Goal: Task Accomplishment & Management: Use online tool/utility

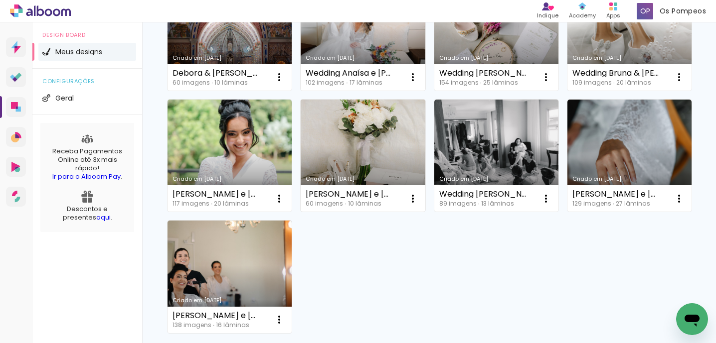
scroll to position [151, 0]
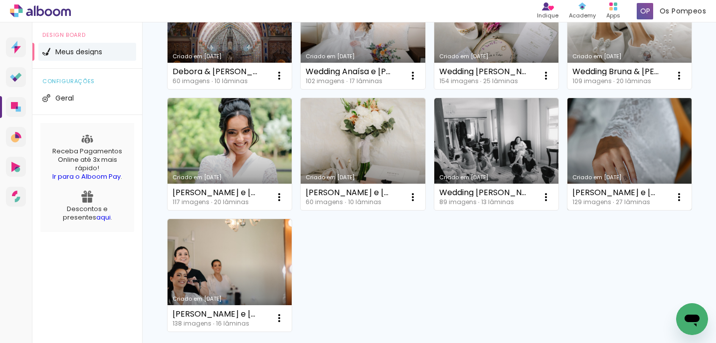
click at [600, 161] on link "Criado em [DATE]" at bounding box center [629, 154] width 124 height 113
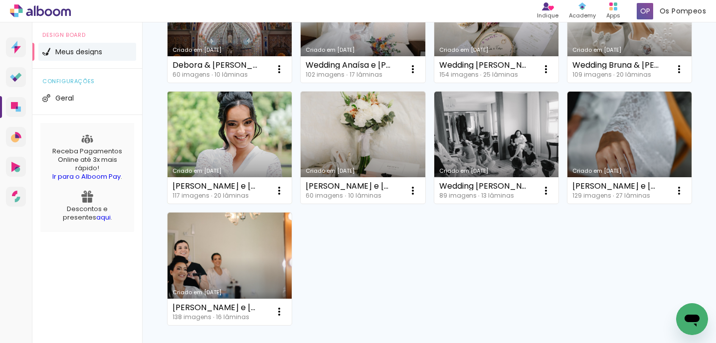
scroll to position [159, 0]
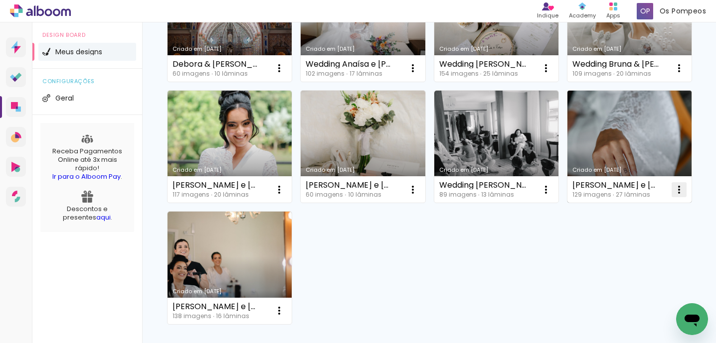
click at [674, 188] on iron-icon at bounding box center [679, 190] width 12 height 12
click at [635, 142] on link "Criado em [DATE]" at bounding box center [629, 147] width 124 height 113
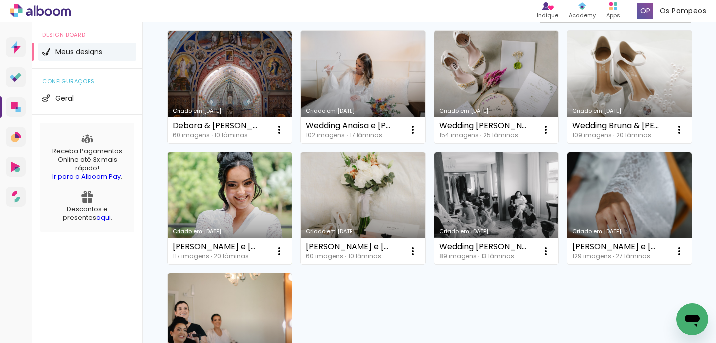
scroll to position [106, 0]
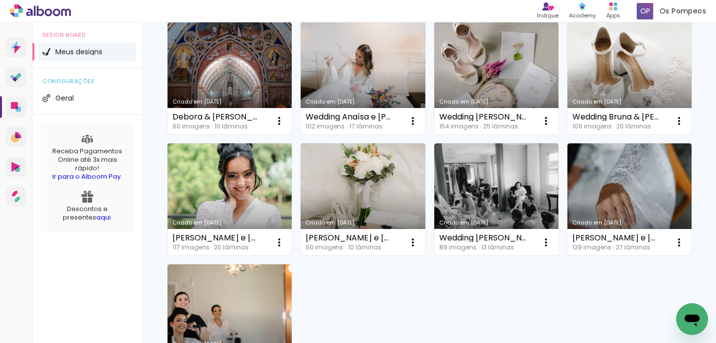
click at [264, 189] on link "Criado em [DATE]" at bounding box center [230, 200] width 124 height 113
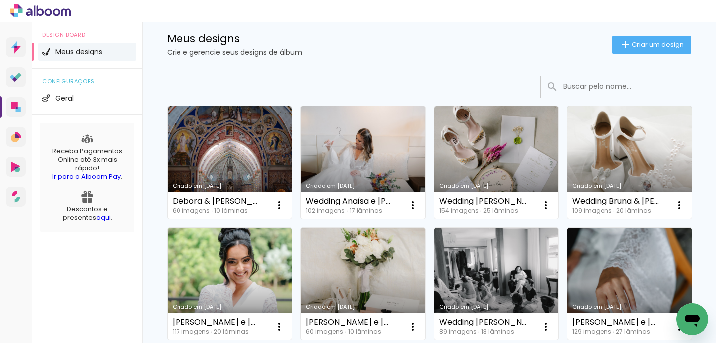
scroll to position [22, 0]
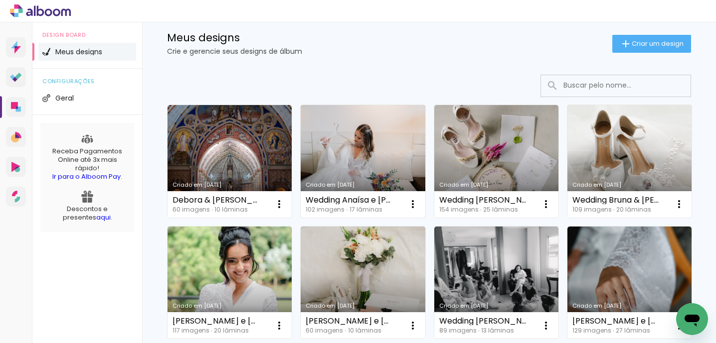
click at [379, 158] on link "Criado em 26/08/25" at bounding box center [363, 161] width 124 height 113
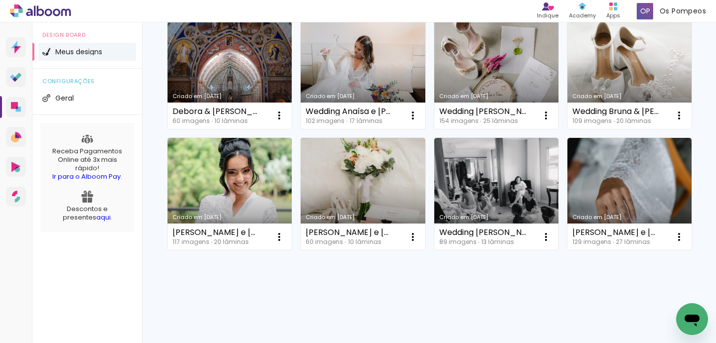
scroll to position [111, 0]
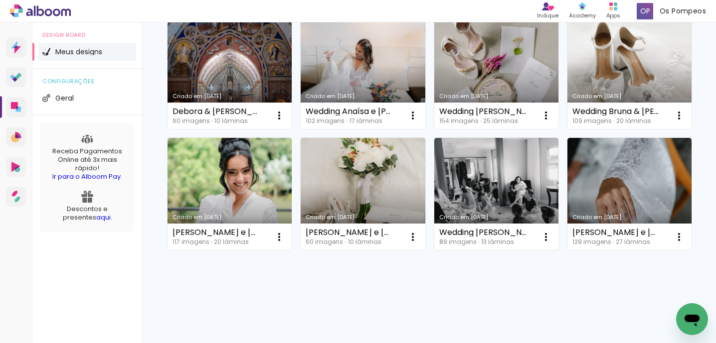
click at [389, 162] on link "Criado em [DATE]" at bounding box center [363, 194] width 124 height 113
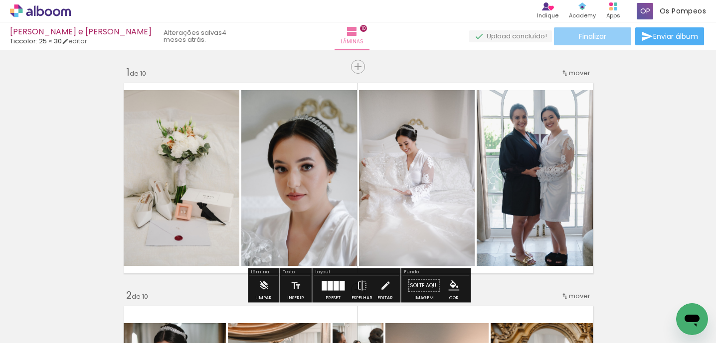
click at [566, 40] on paper-button "Finalizar" at bounding box center [592, 36] width 77 height 18
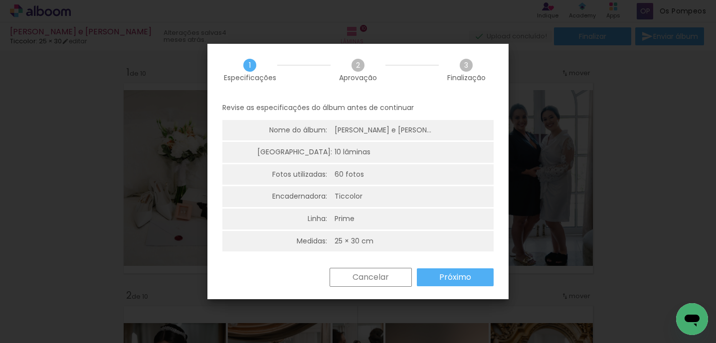
click at [0, 0] on slot "Próximo" at bounding box center [0, 0] width 0 height 0
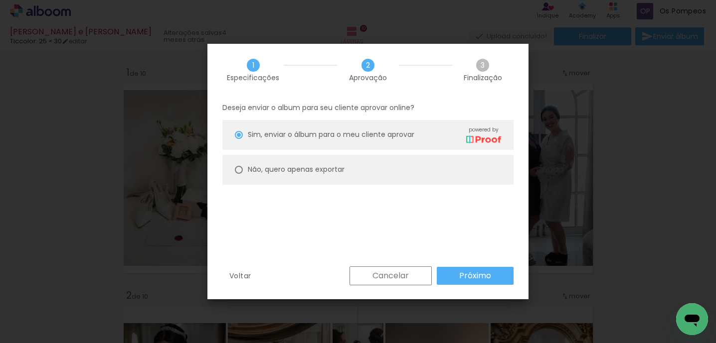
click at [0, 0] on paper-radio-button "Não, quero apenas exportar" at bounding box center [0, 0] width 0 height 0
type paper-radio-button "on"
click at [0, 0] on slot "Próximo" at bounding box center [0, 0] width 0 height 0
type input "Alta, 300 DPI"
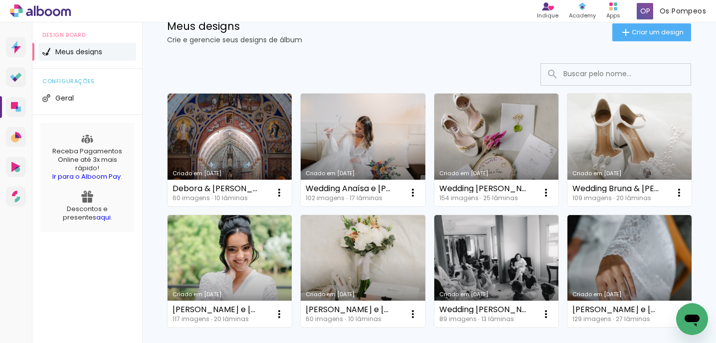
scroll to position [24, 0]
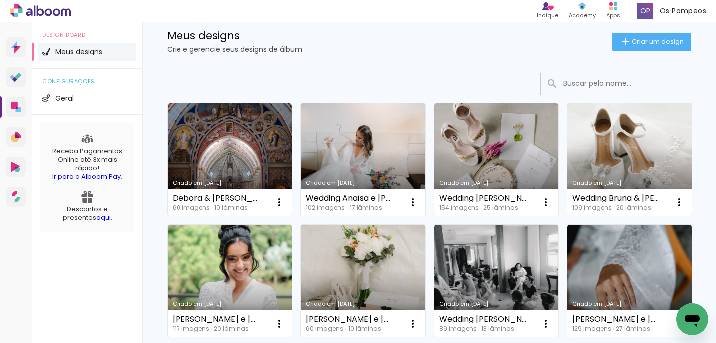
click at [567, 85] on input at bounding box center [629, 83] width 142 height 20
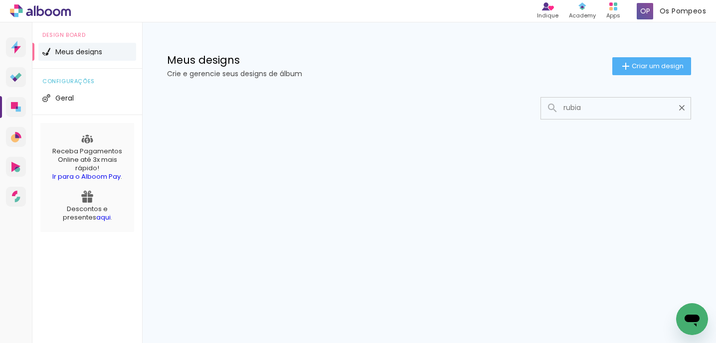
type input "rubia"
type paper-input "rubia"
click at [683, 109] on iron-icon at bounding box center [681, 107] width 9 height 9
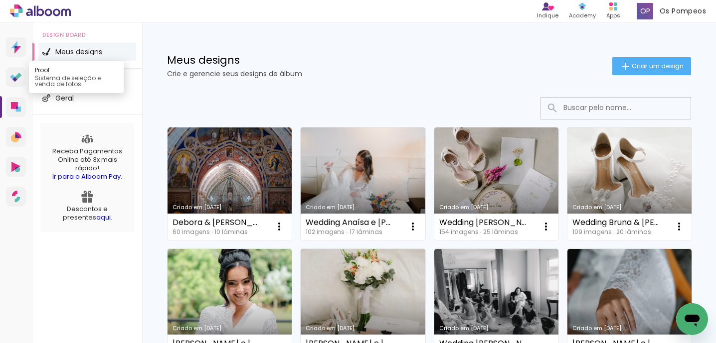
click at [16, 79] on icon at bounding box center [14, 79] width 5 height 5
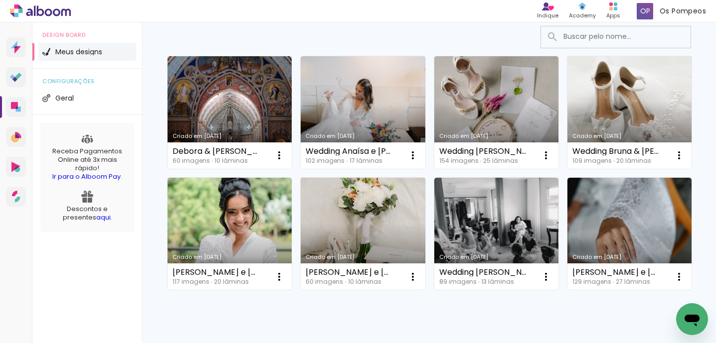
scroll to position [87, 0]
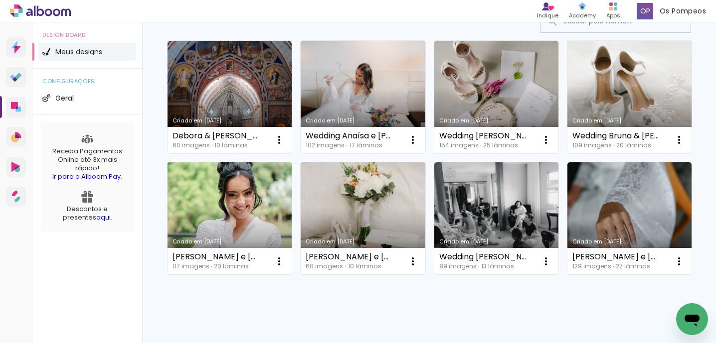
click at [245, 202] on link "Criado em 31/07/25" at bounding box center [230, 219] width 124 height 113
